Goal: Task Accomplishment & Management: Complete application form

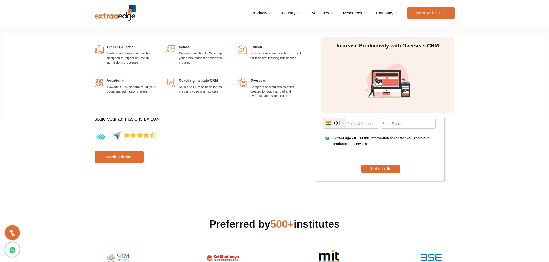
click at [229, 78] on link at bounding box center [229, 78] width 0 height 0
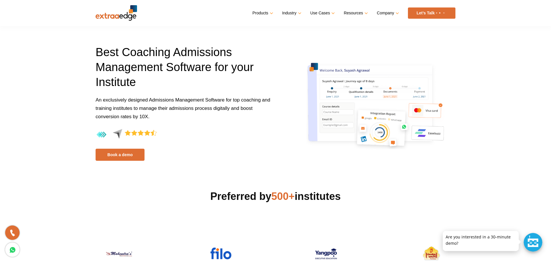
click at [430, 14] on link "Let’s Talk" at bounding box center [432, 12] width 48 height 11
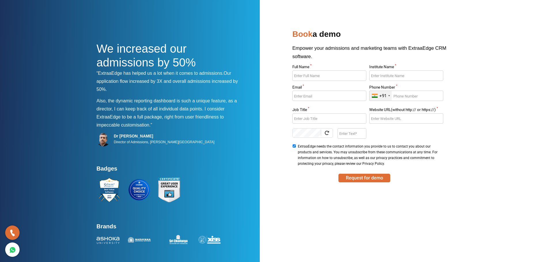
click at [326, 77] on input "Full Name *" at bounding box center [329, 76] width 74 height 10
drag, startPoint x: 326, startPoint y: 77, endPoint x: 336, endPoint y: 86, distance: 12.8
click at [336, 86] on div "Full Name * Institute Name * Email * Phone Number * +91 India (भारत) +91 Afghan…" at bounding box center [368, 116] width 154 height 103
type input "V"
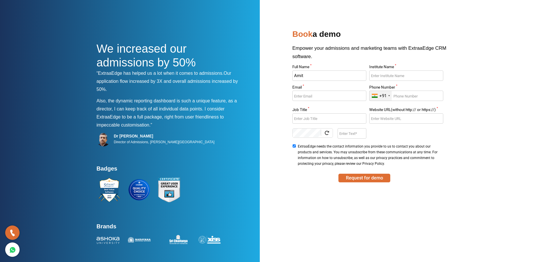
type input "Amit"
type input "Winners Zone"
type input "b"
type input "hr@winnerszone.in"
type input "9619991748"
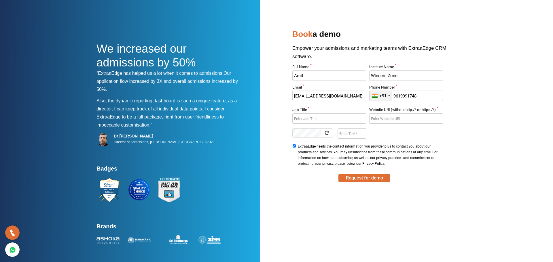
click at [325, 76] on input "Amit" at bounding box center [329, 76] width 74 height 10
type input "Winners Zone"
type input "Co- Founder"
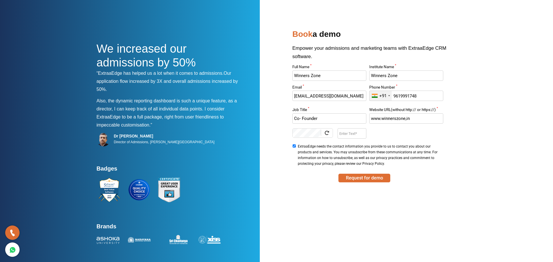
type input "www.winnerszone,in"
type input "eJJ9"
click at [295, 146] on input "ExtraaEdge needs the contact information you provide to us to contact you about…" at bounding box center [294, 146] width 4 height 3
checkbox input "false"
click at [374, 178] on button "Request for demo" at bounding box center [364, 178] width 52 height 9
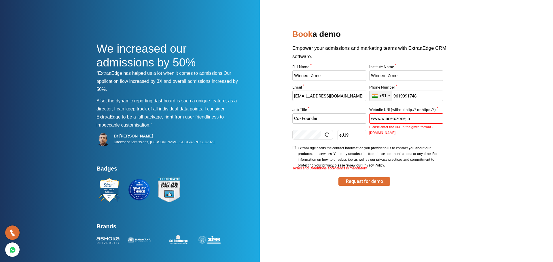
click at [405, 118] on input "www.winnerszone,in" at bounding box center [406, 118] width 74 height 10
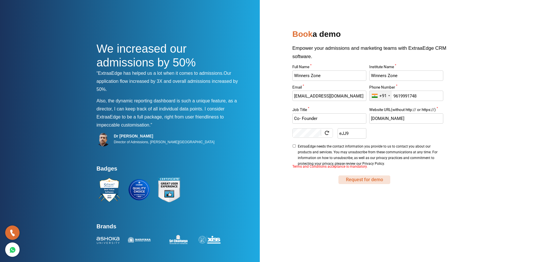
type input "www.winnerszone.in"
click at [380, 178] on button "Request for demo" at bounding box center [364, 180] width 52 height 9
click at [380, 180] on button "Request for demo" at bounding box center [364, 180] width 52 height 9
click at [294, 146] on input "ExtraaEdge needs the contact information you provide to us to contact you about…" at bounding box center [294, 146] width 4 height 3
checkbox input "true"
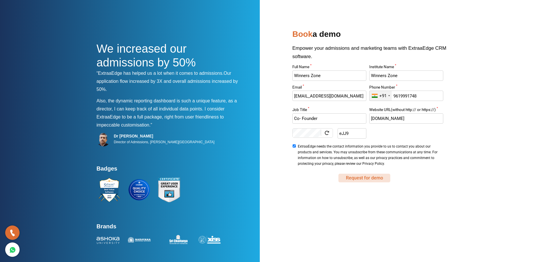
click at [362, 179] on button "Request for demo" at bounding box center [364, 178] width 52 height 9
